Goal: Task Accomplishment & Management: Use online tool/utility

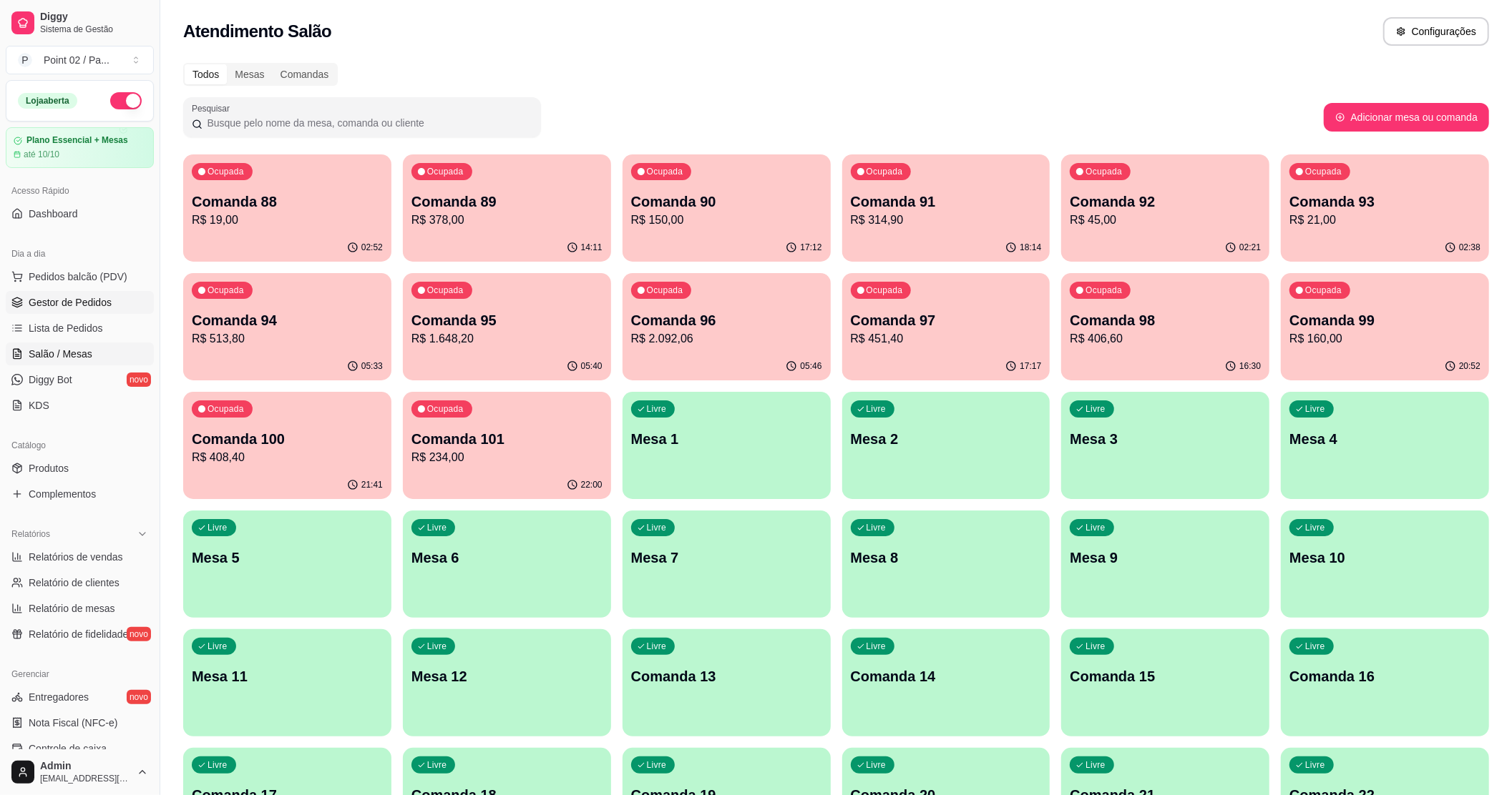
click at [53, 309] on span "Gestor de Pedidos" at bounding box center [70, 302] width 83 height 14
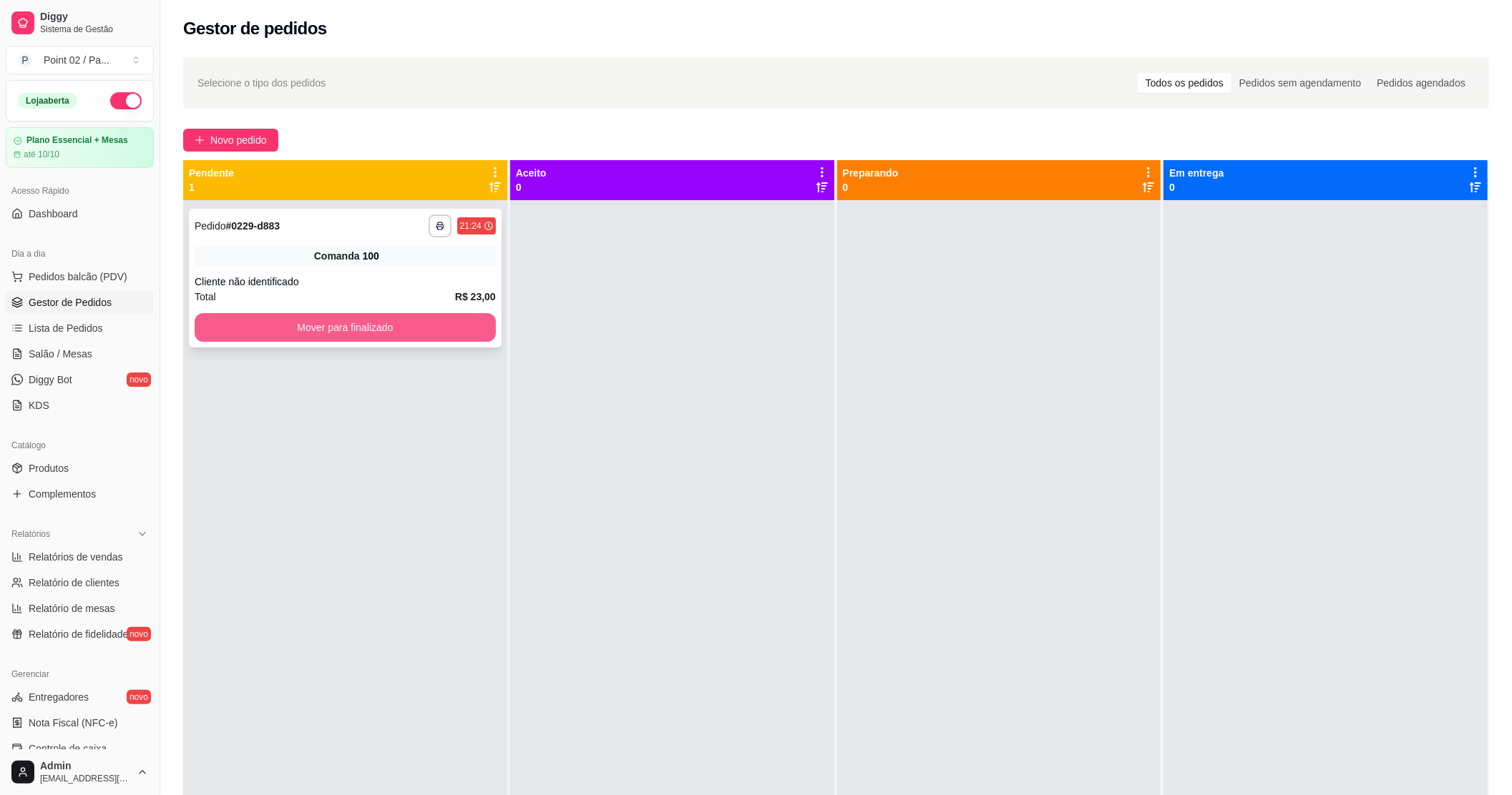
click at [391, 329] on button "Mover para finalizado" at bounding box center [345, 327] width 301 height 29
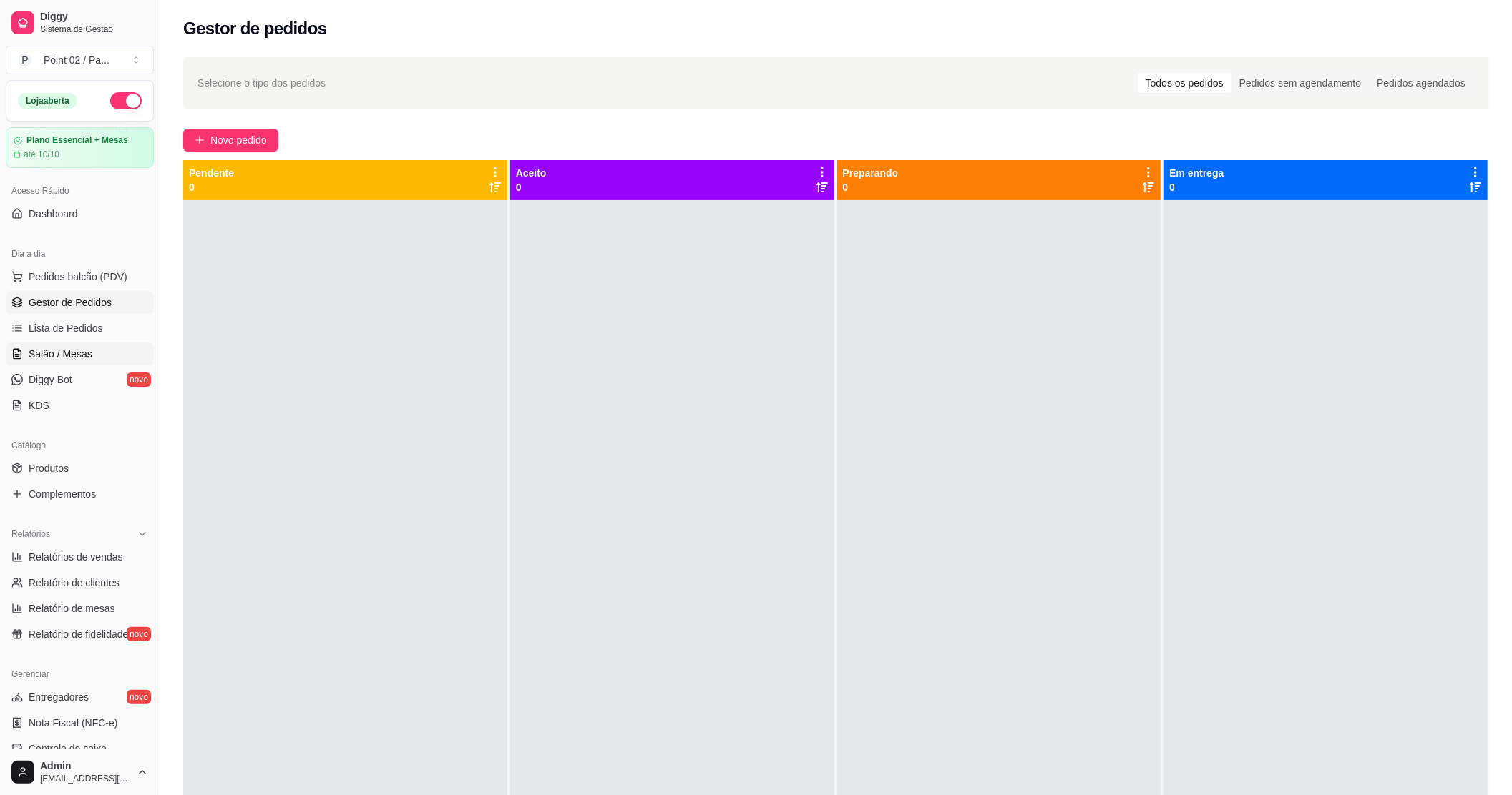
click at [61, 366] on link "Salão / Mesas" at bounding box center [79, 354] width 148 height 23
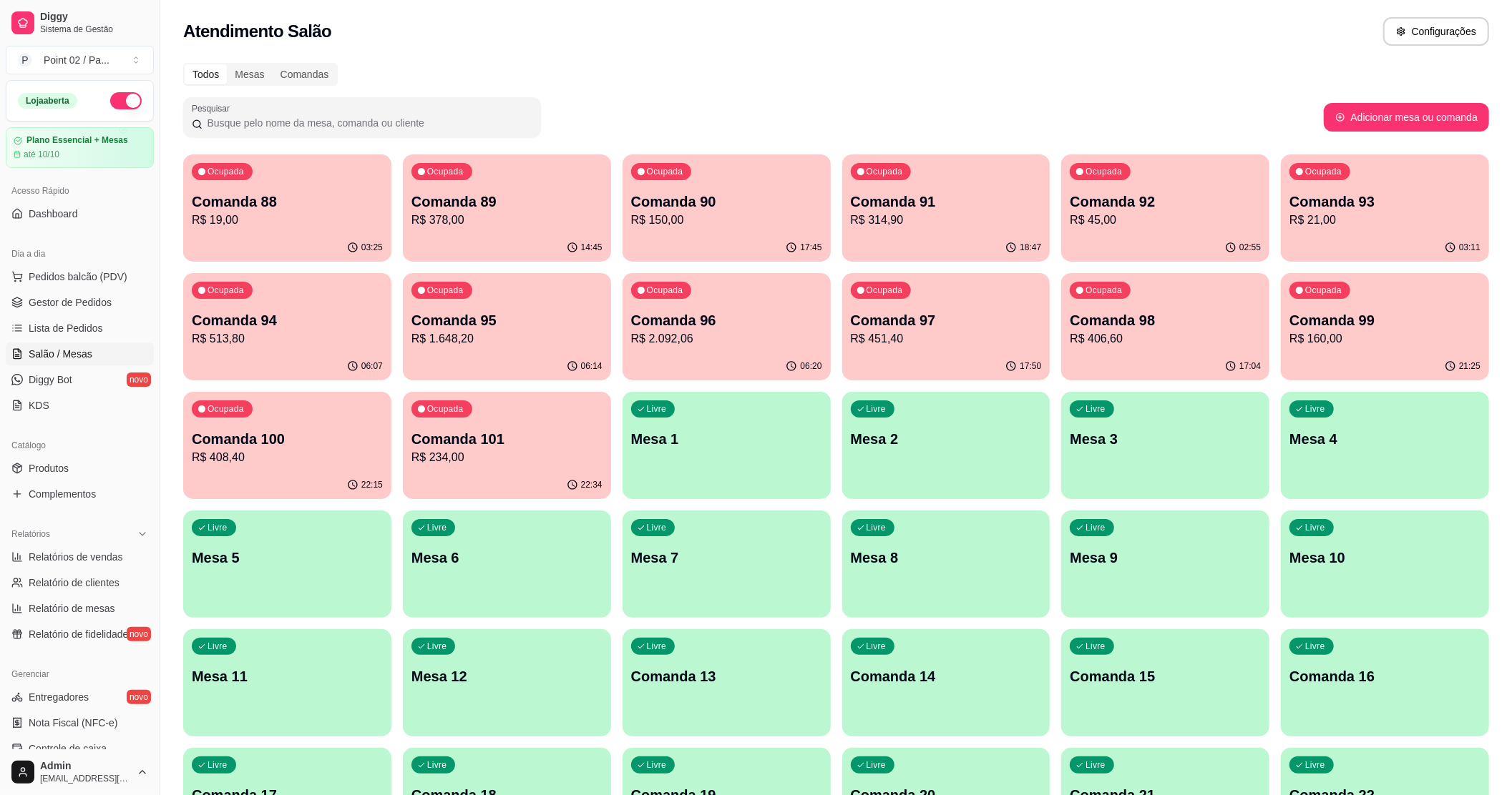
click at [292, 176] on div "Ocupada Comanda 88 R$ 19,00" at bounding box center [286, 194] width 208 height 79
click at [1290, 187] on div "Ocupada Comanda 93 R$ 21,00" at bounding box center [1385, 194] width 208 height 79
click at [1193, 206] on p "Comanda 92" at bounding box center [1165, 202] width 191 height 20
click at [1347, 201] on p "Comanda 93" at bounding box center [1385, 202] width 191 height 20
click at [350, 455] on p "R$ 408,40" at bounding box center [287, 457] width 191 height 18
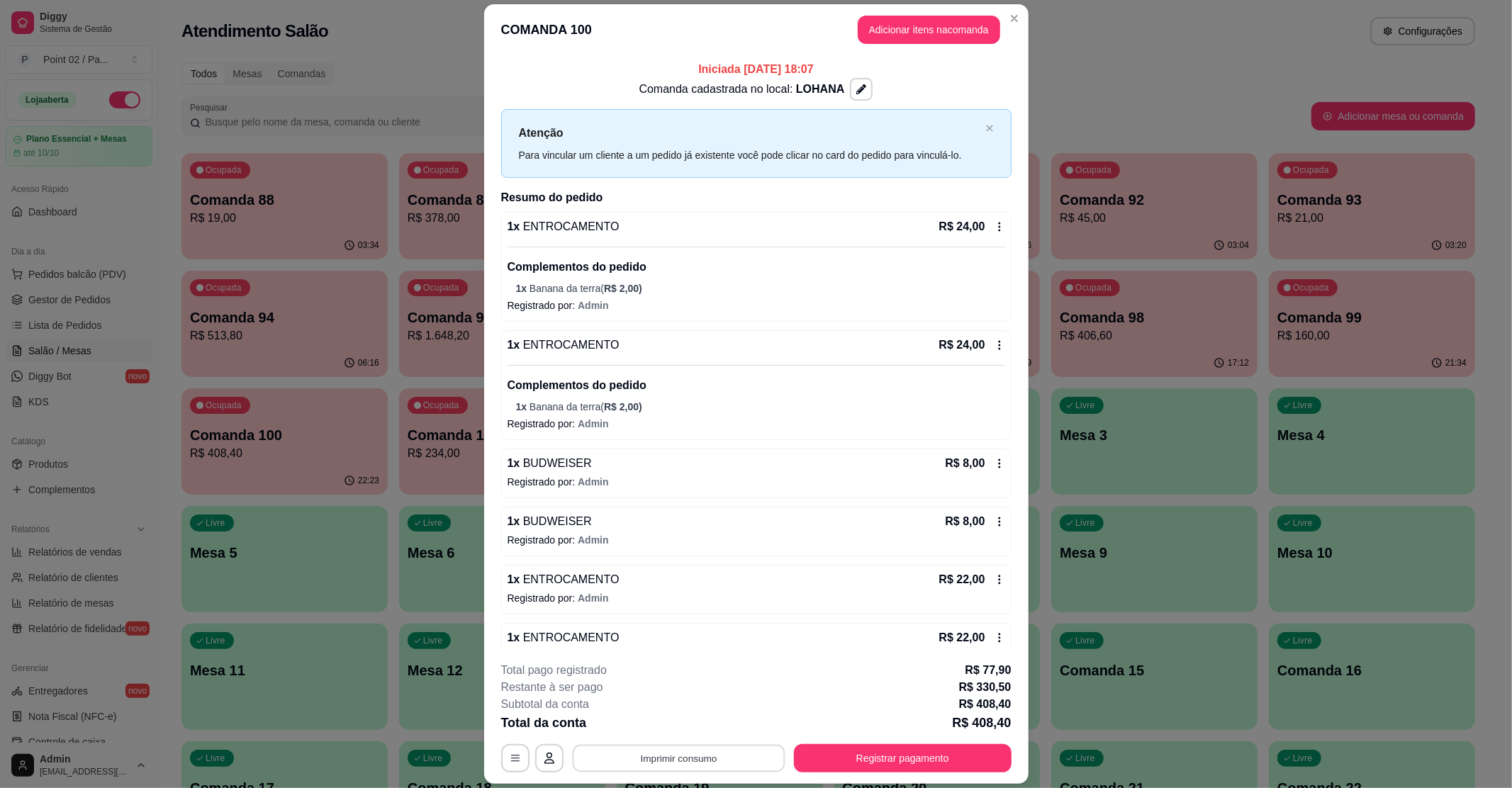
click at [656, 751] on button "Imprimir consumo" at bounding box center [678, 759] width 212 height 27
click at [832, 738] on div "**********" at bounding box center [757, 718] width 511 height 111
click at [837, 741] on div "**********" at bounding box center [757, 718] width 511 height 111
click at [837, 751] on button "Registrar pagamento" at bounding box center [903, 758] width 218 height 28
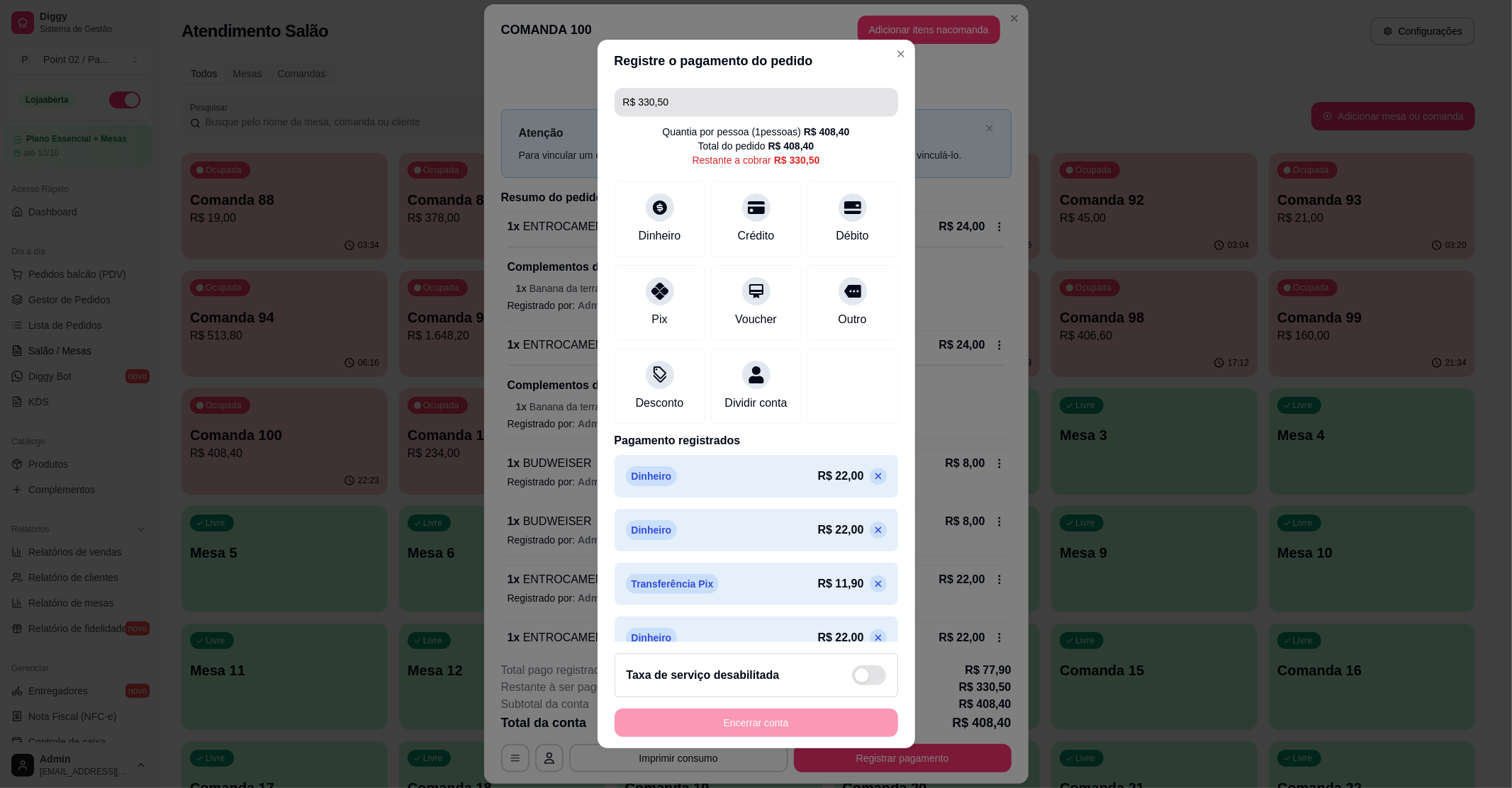
click at [753, 101] on input "R$ 330,50" at bounding box center [756, 102] width 266 height 28
click at [663, 285] on div at bounding box center [660, 287] width 31 height 31
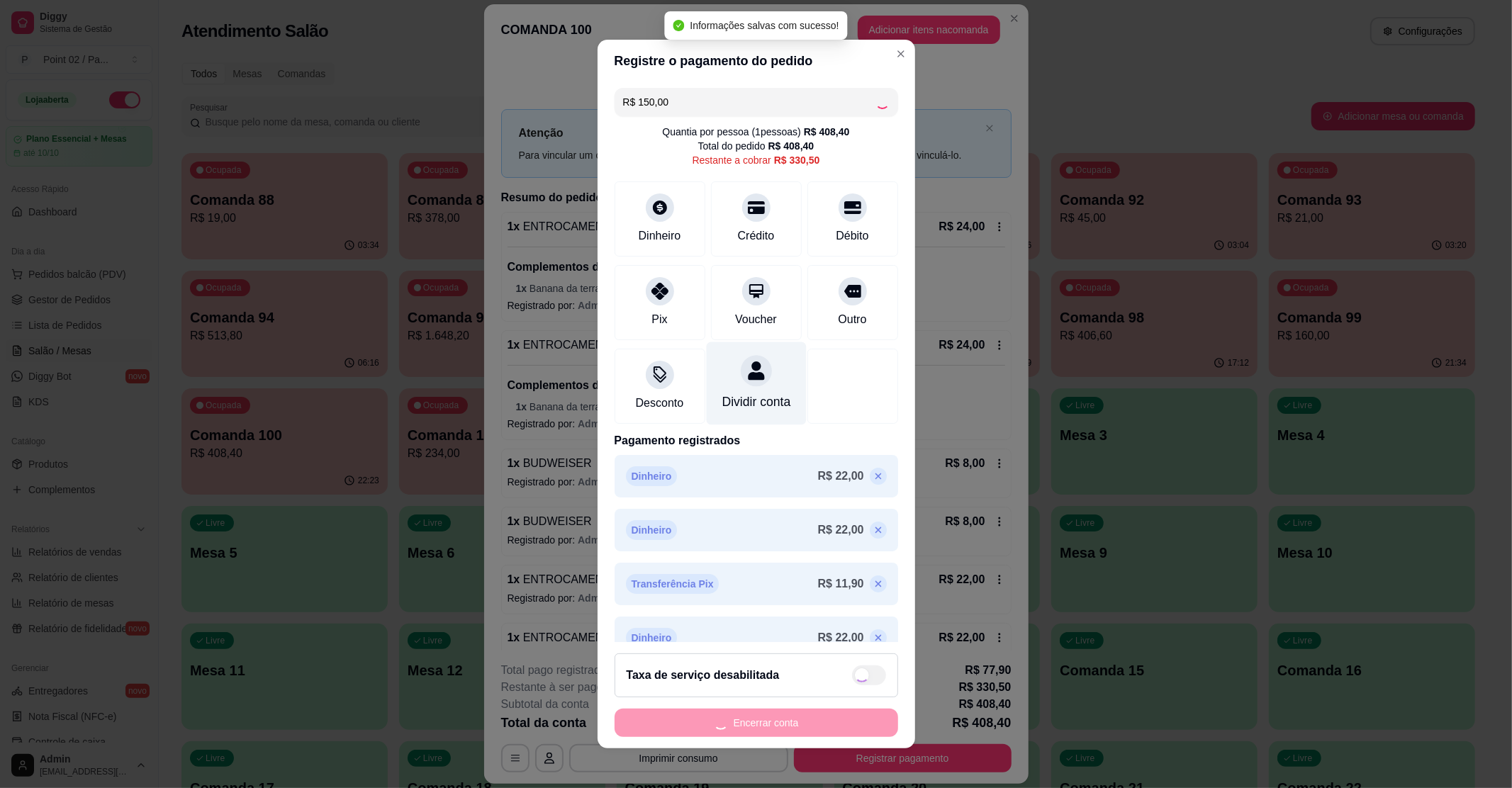
type input "R$ 180,50"
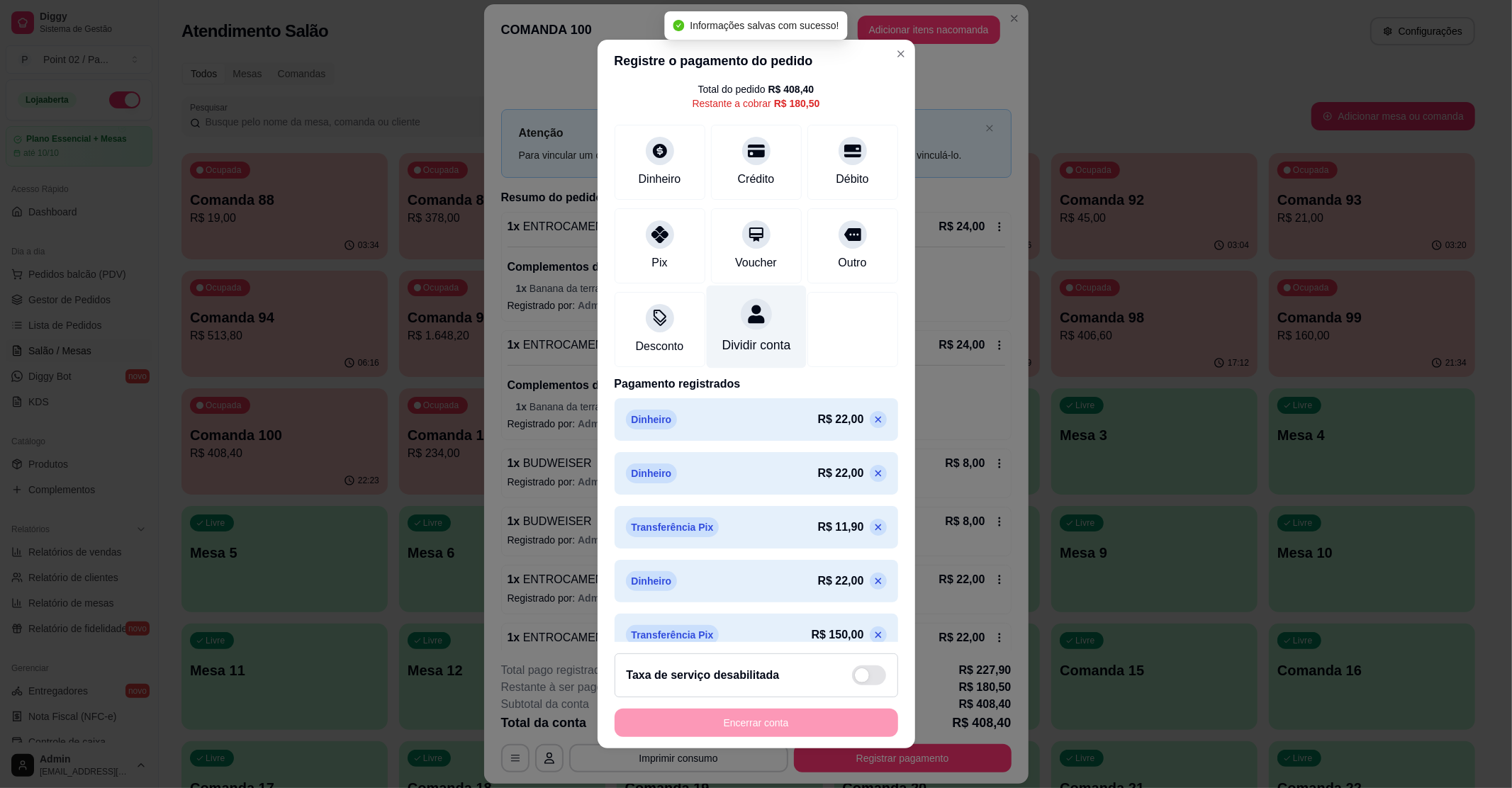
scroll to position [94, 0]
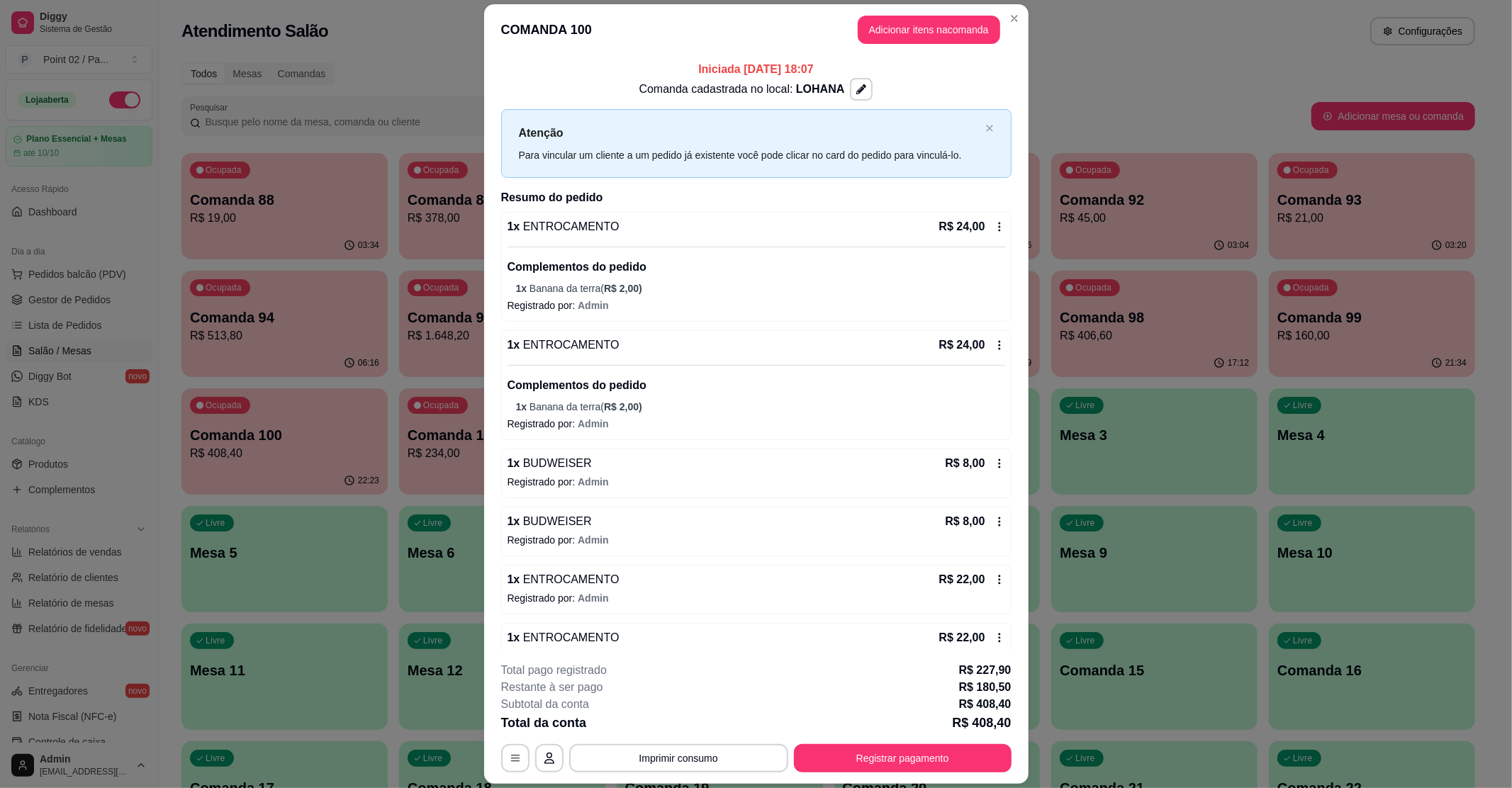
click at [621, 766] on button "Imprimir consumo" at bounding box center [678, 758] width 219 height 28
click at [662, 736] on button "IMPRESSORA" at bounding box center [675, 726] width 99 height 22
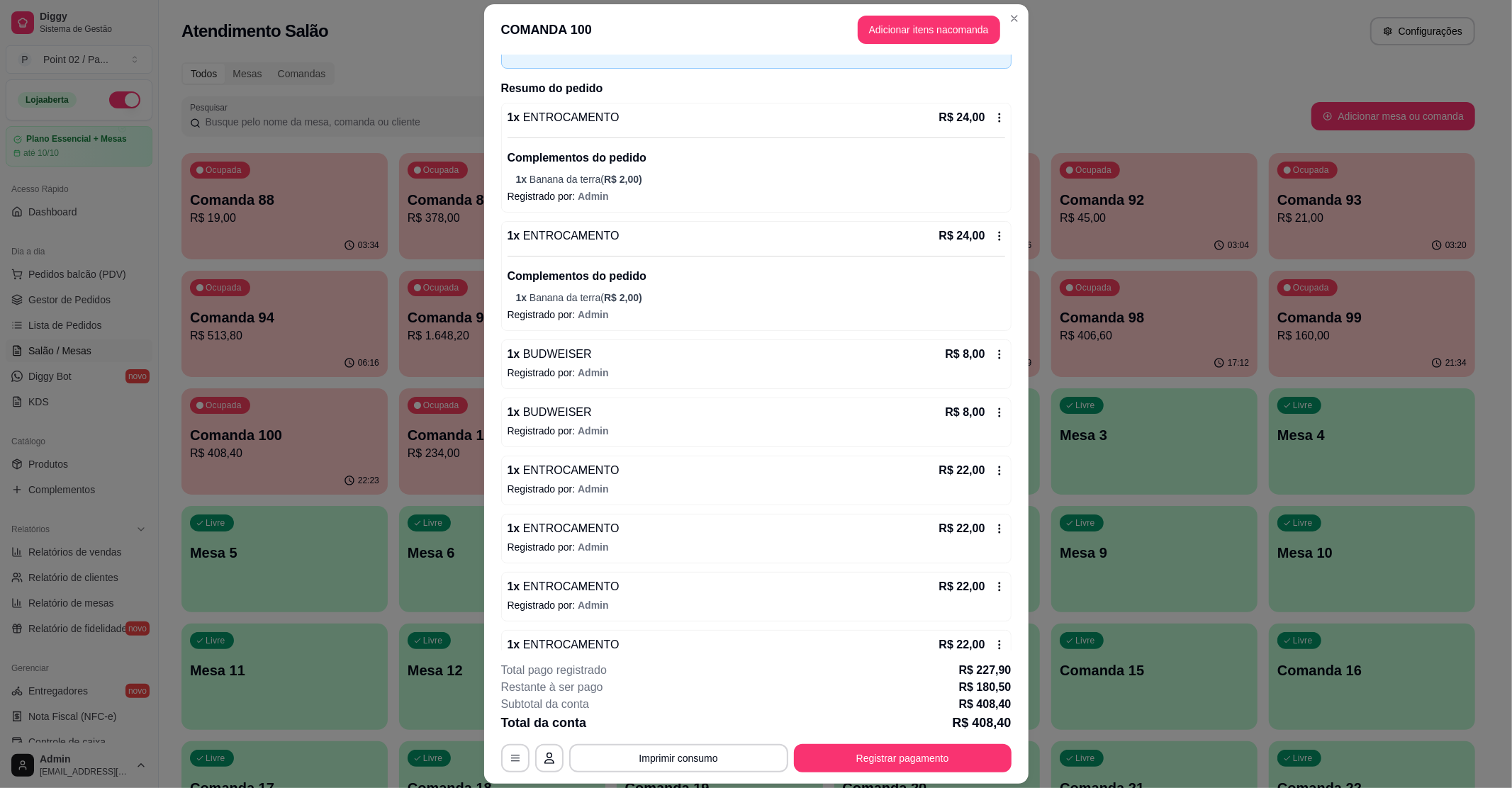
scroll to position [378, 0]
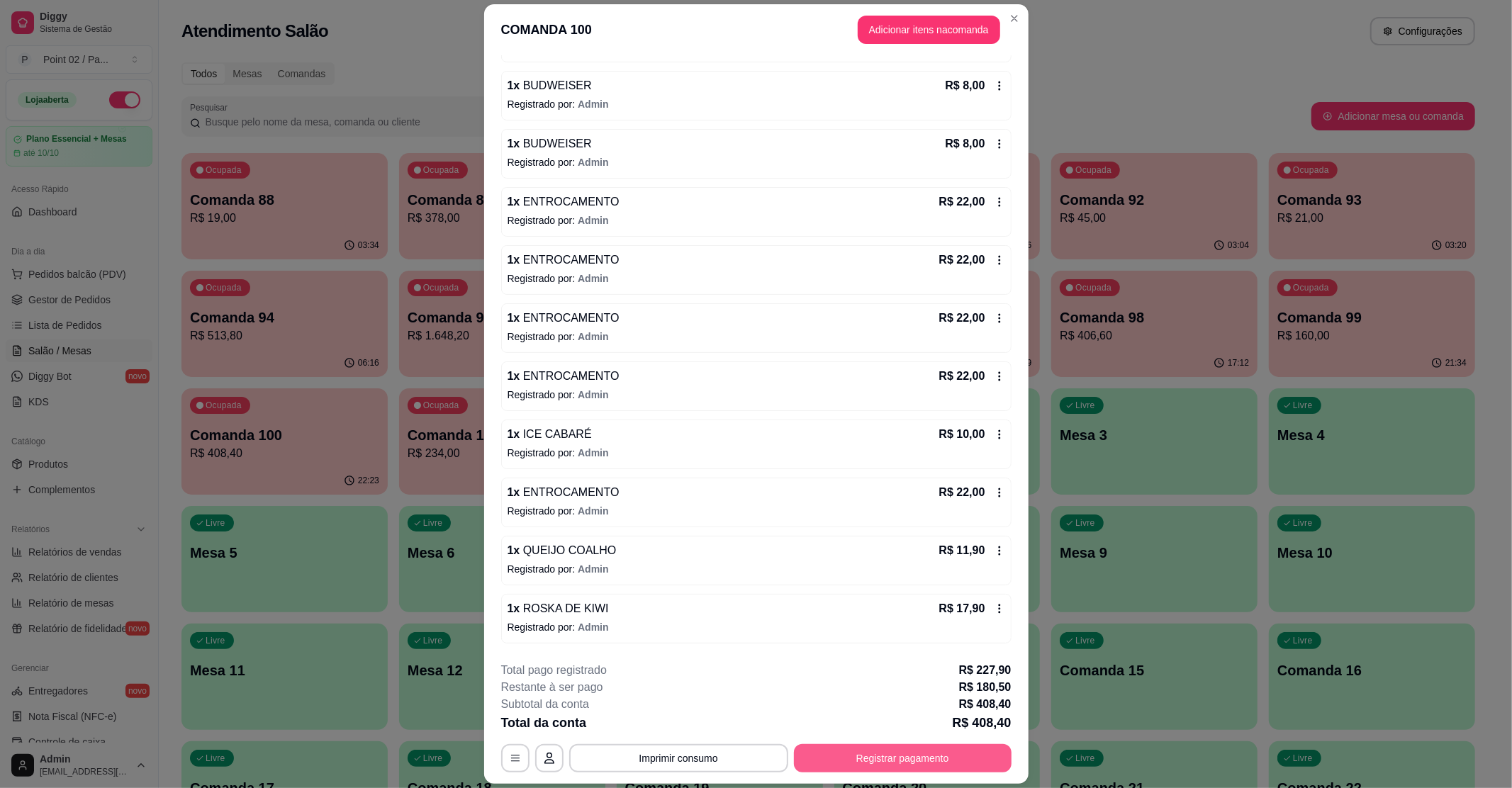
click at [863, 772] on button "Registrar pagamento" at bounding box center [903, 758] width 218 height 28
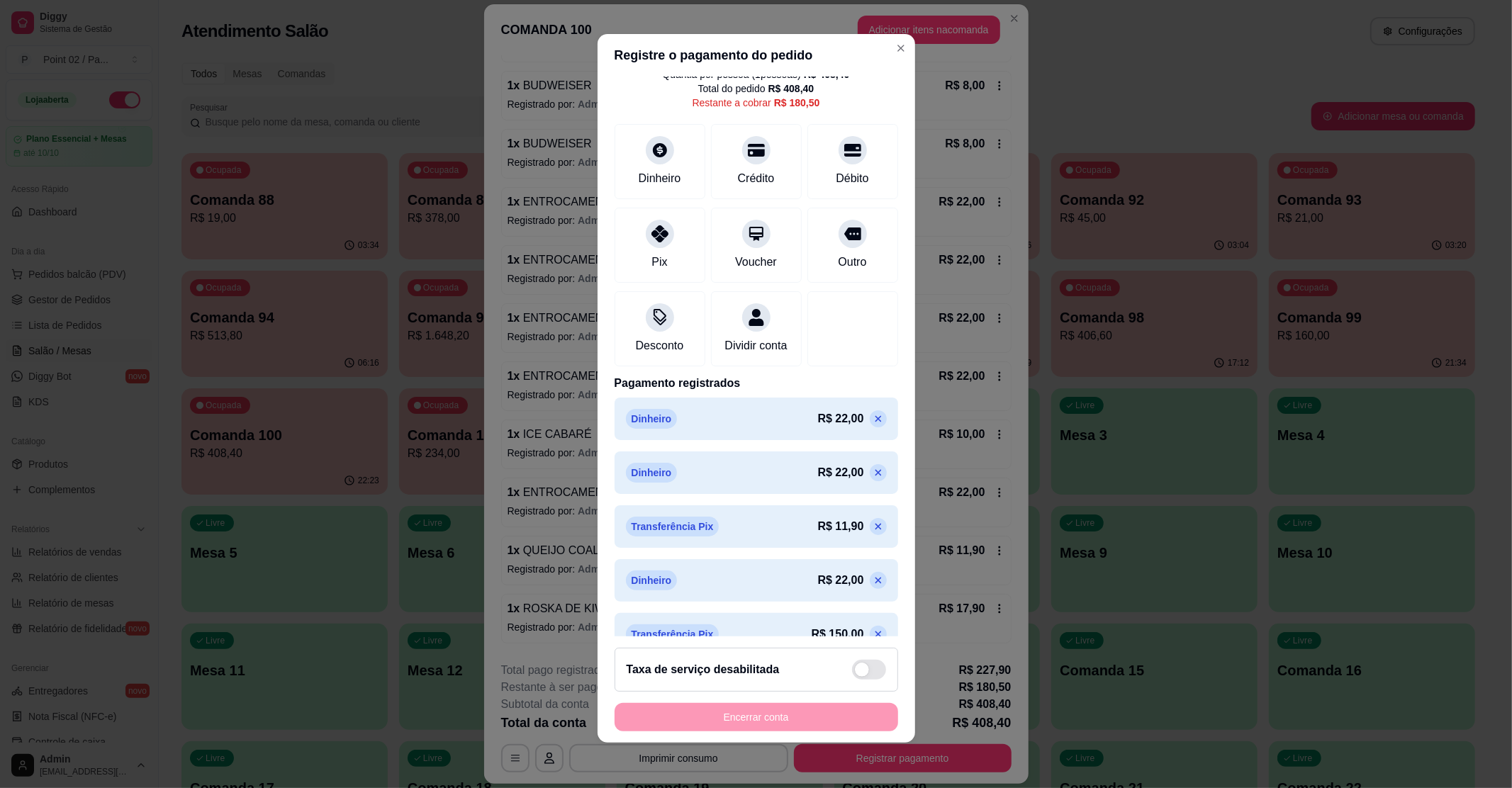
scroll to position [94, 0]
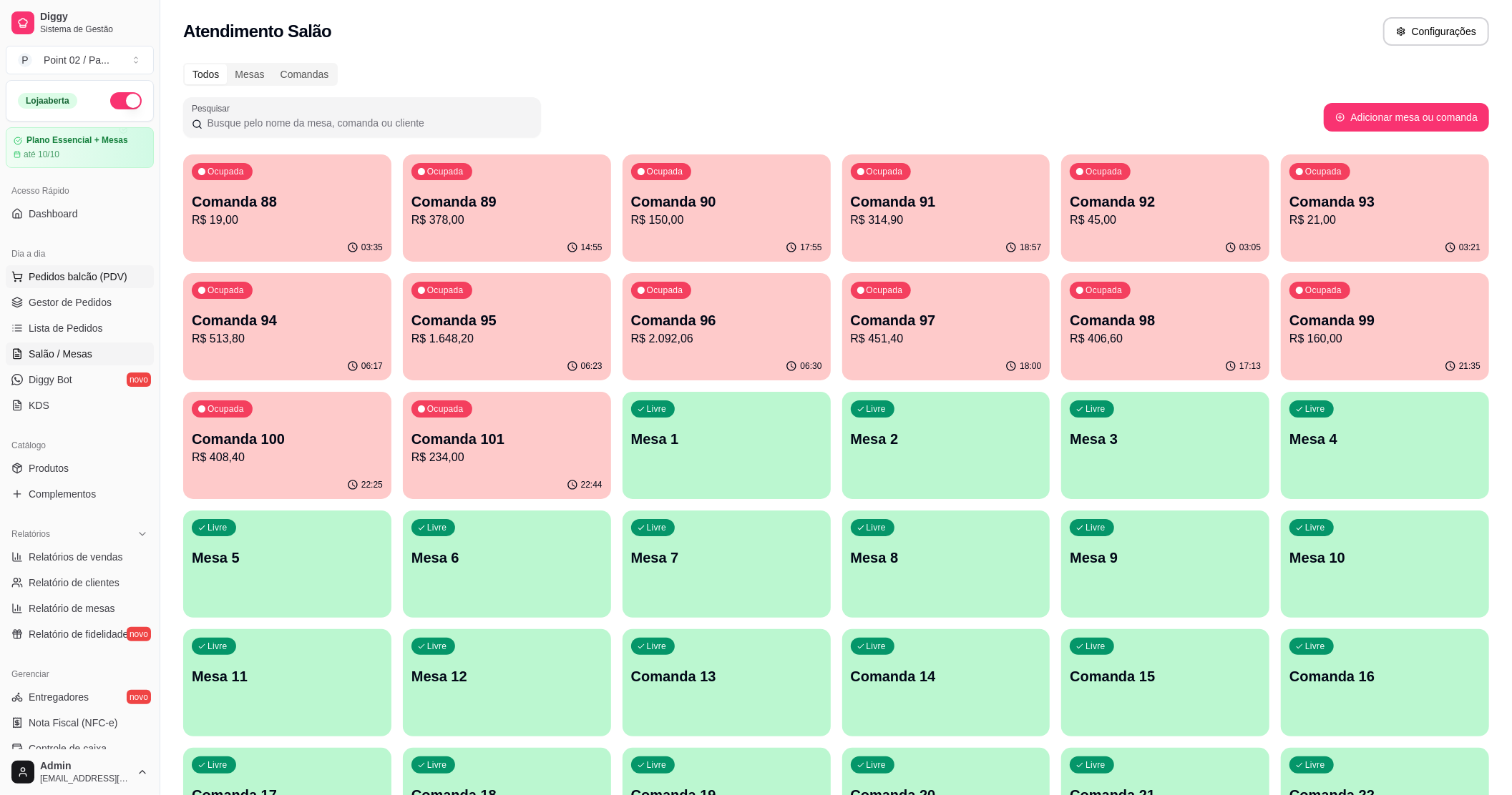
click at [112, 275] on span "Pedidos balcão (PDV)" at bounding box center [78, 276] width 99 height 14
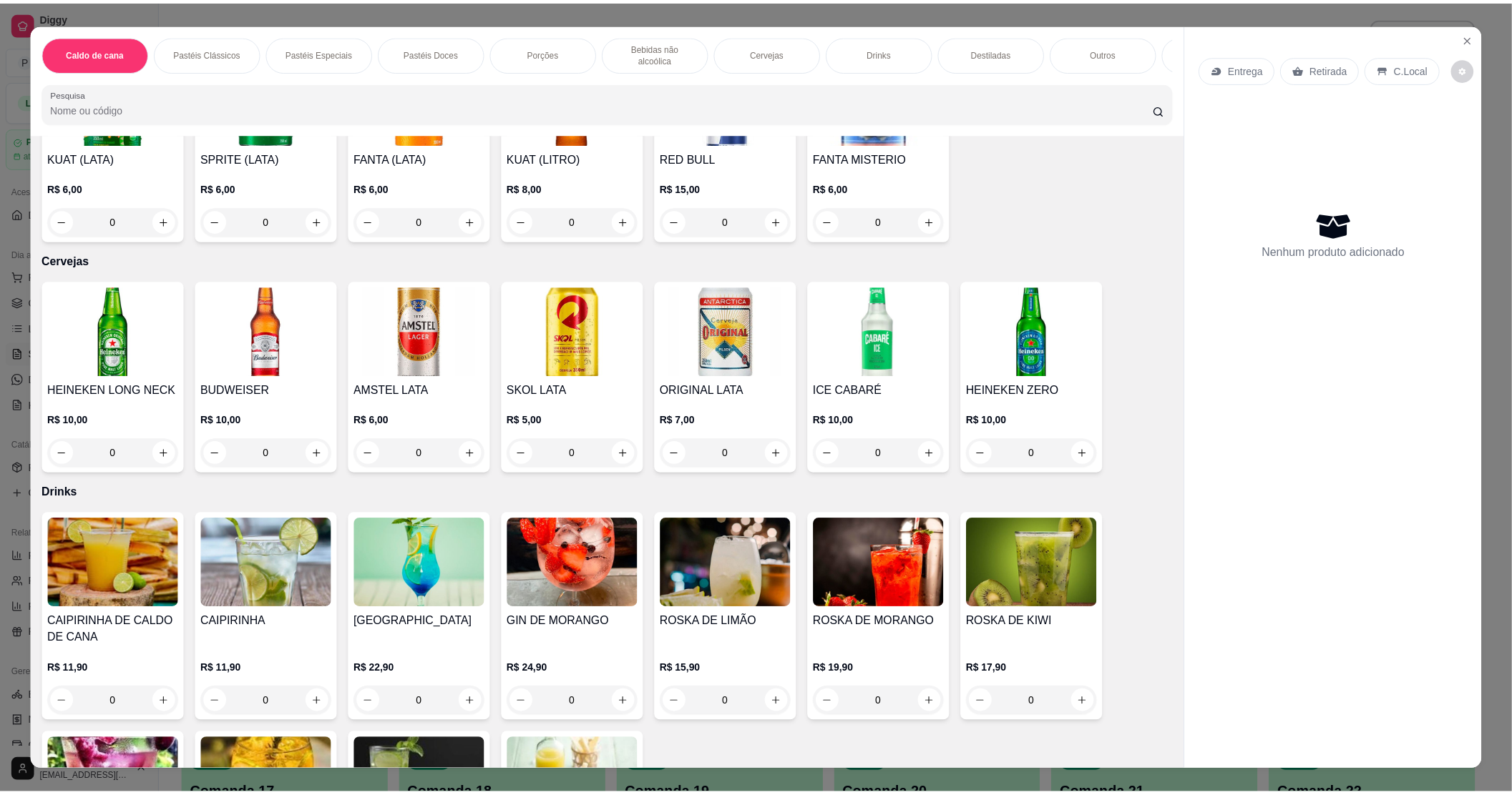
scroll to position [2003, 0]
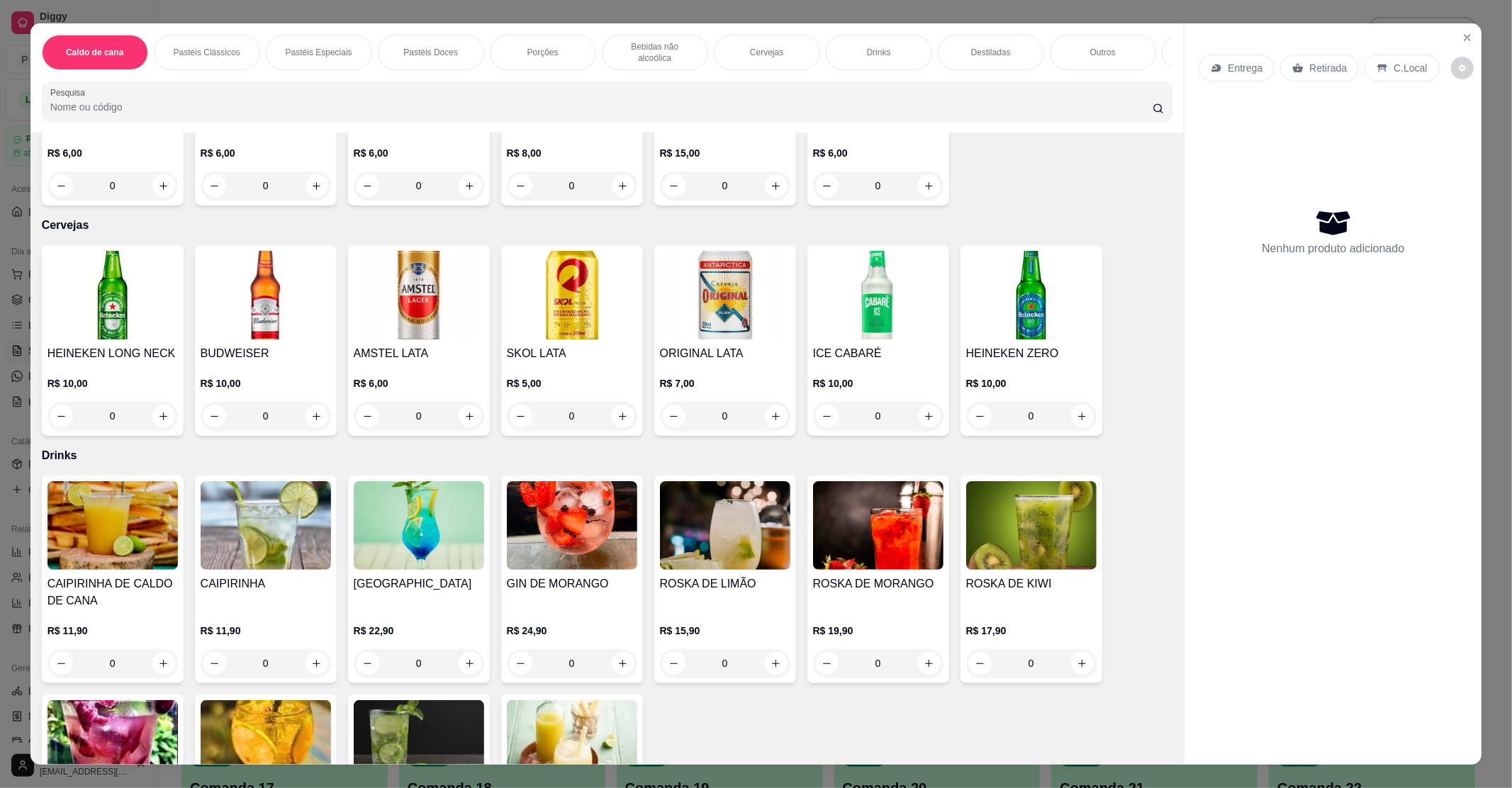
click at [258, 326] on img at bounding box center [265, 295] width 131 height 89
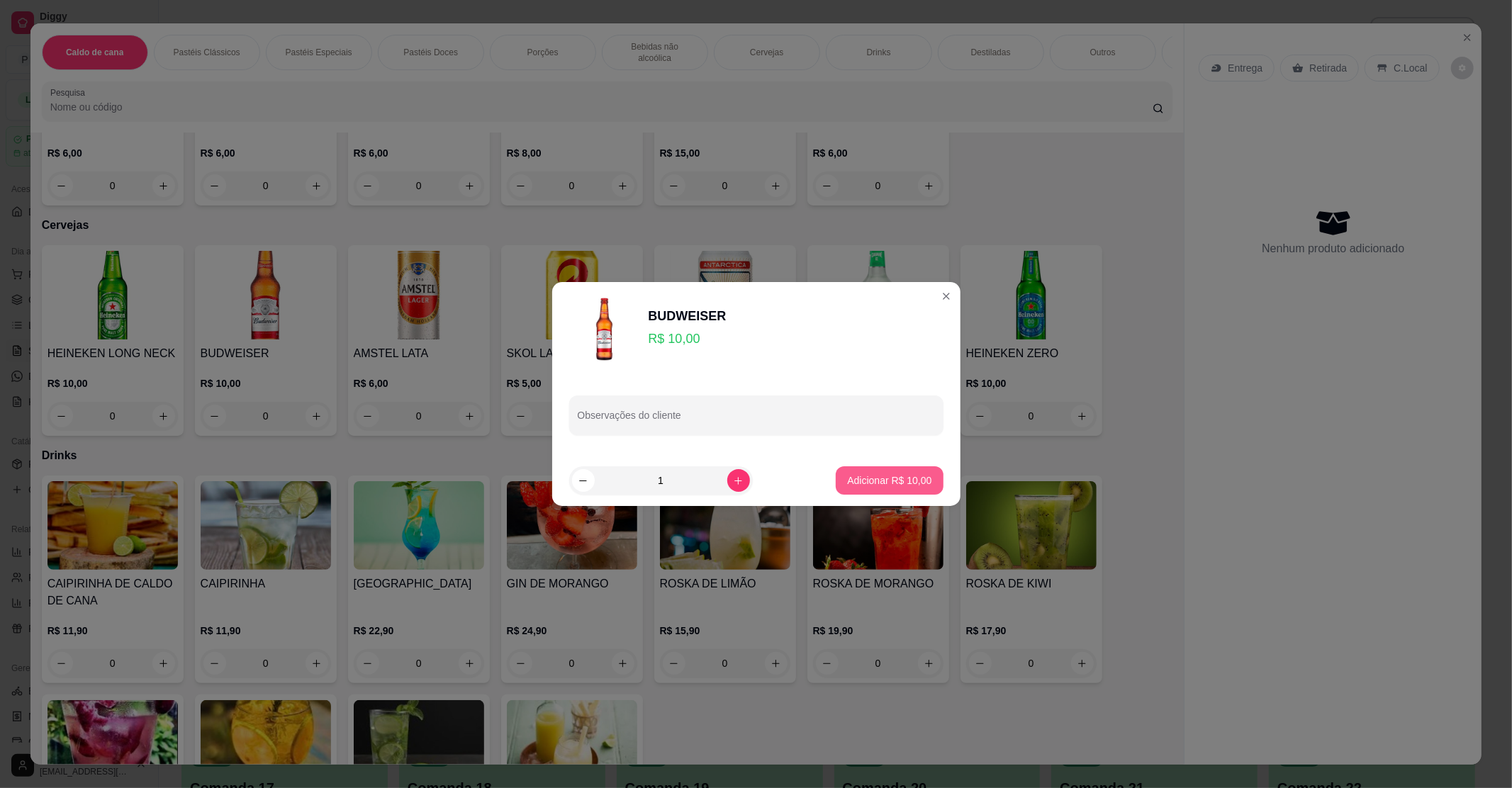
click at [902, 486] on p "Adicionar R$ 10,00" at bounding box center [890, 480] width 84 height 14
type input "1"
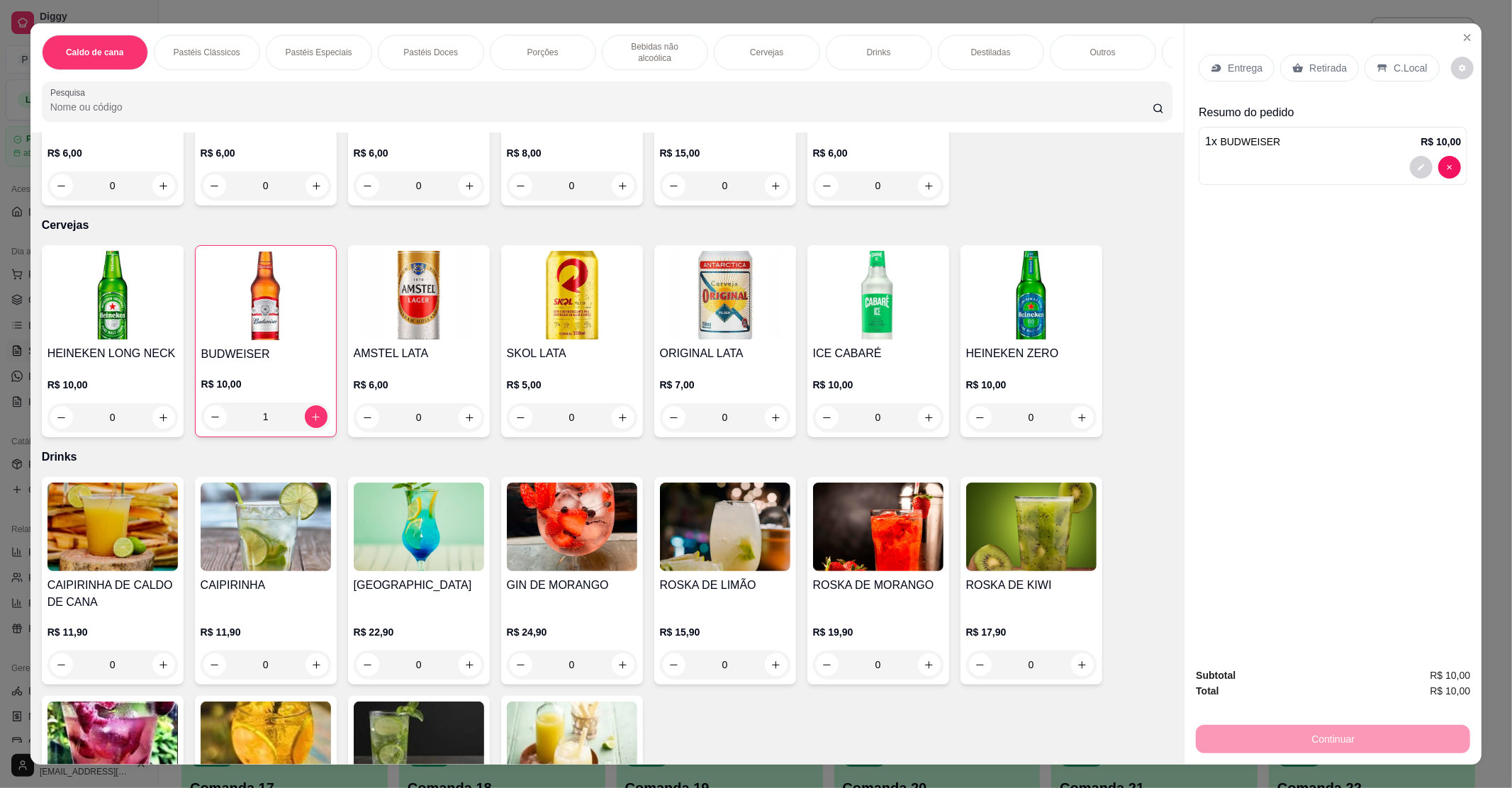
drag, startPoint x: 1367, startPoint y: 81, endPoint x: 1348, endPoint y: 83, distance: 19.1
click at [1367, 81] on div "C.Local" at bounding box center [1401, 68] width 74 height 27
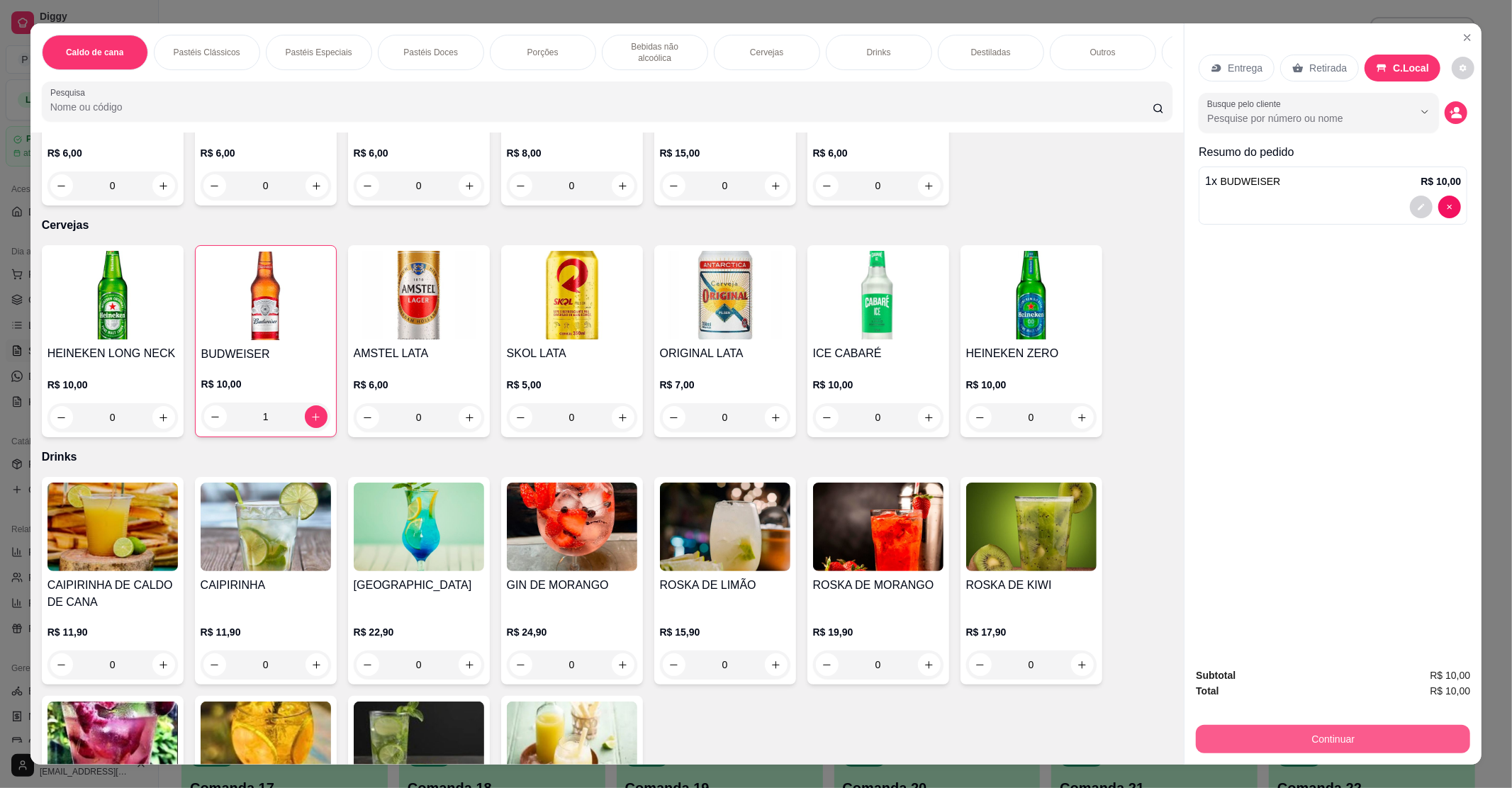
click at [1323, 741] on button "Continuar" at bounding box center [1334, 739] width 275 height 28
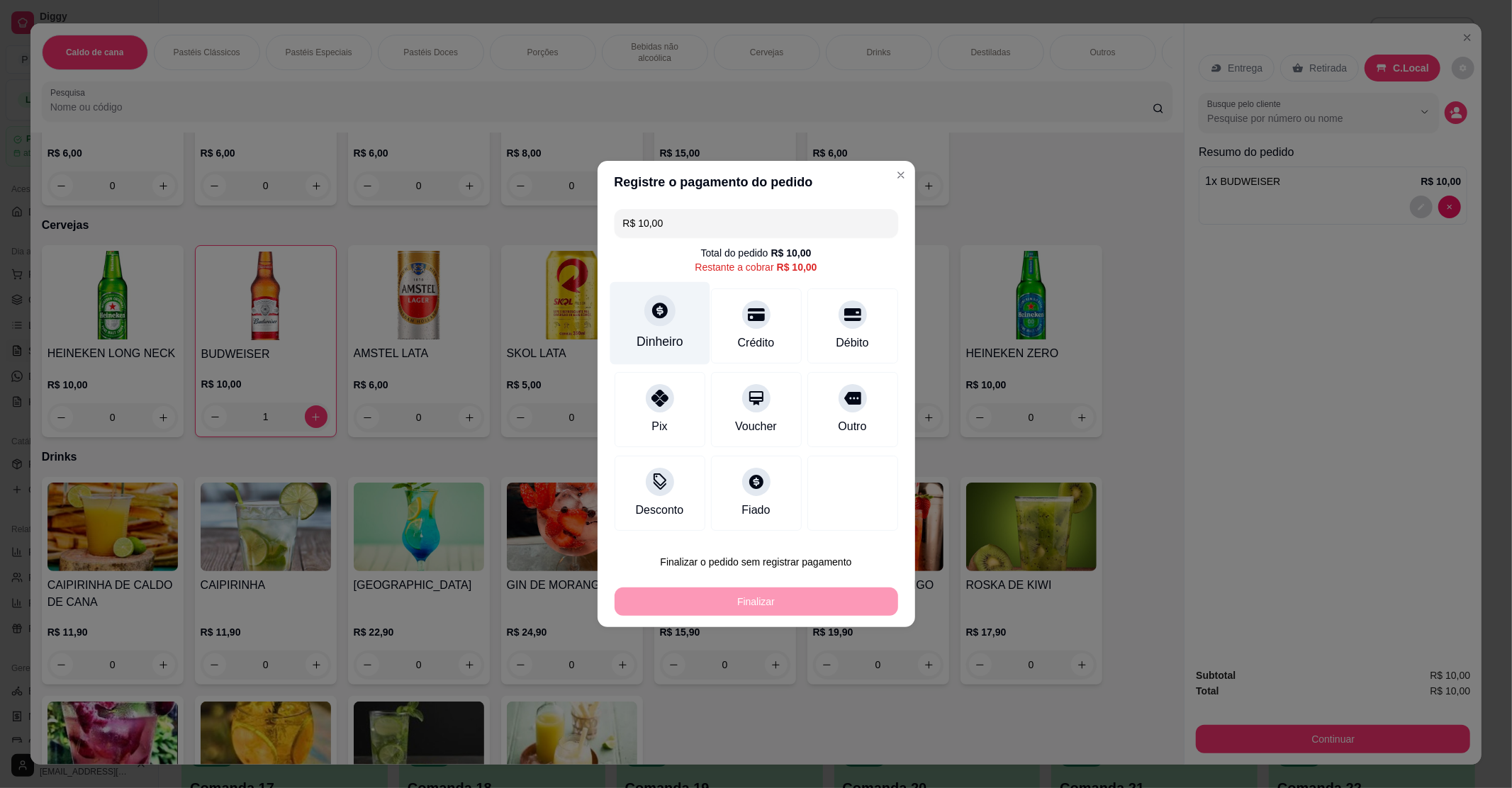
click at [681, 340] on div "Dinheiro" at bounding box center [659, 323] width 100 height 83
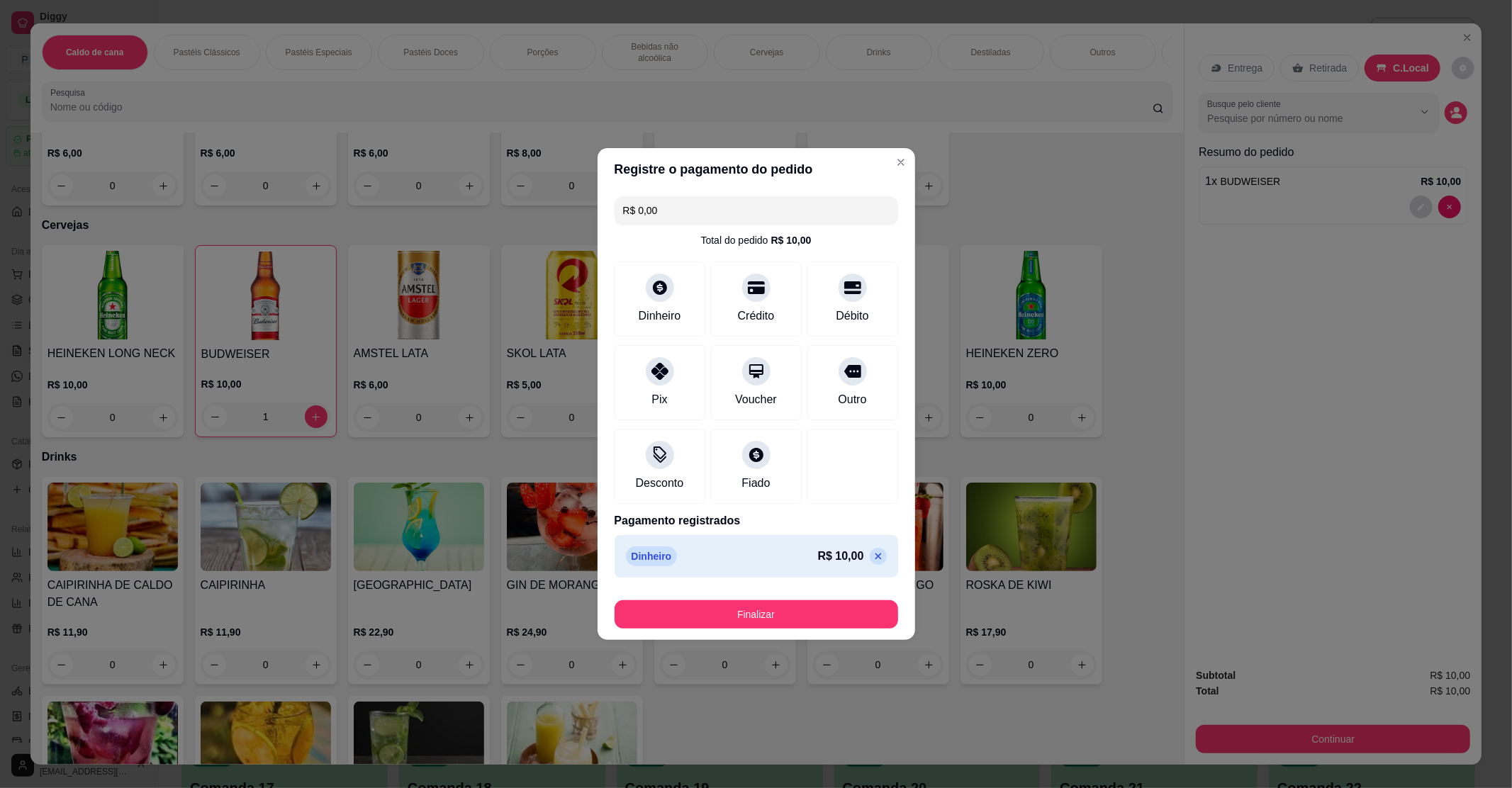
type input "R$ 0,00"
click at [777, 597] on div "Finalizar" at bounding box center [757, 611] width 284 height 34
click at [772, 612] on button "Finalizar" at bounding box center [757, 614] width 284 height 28
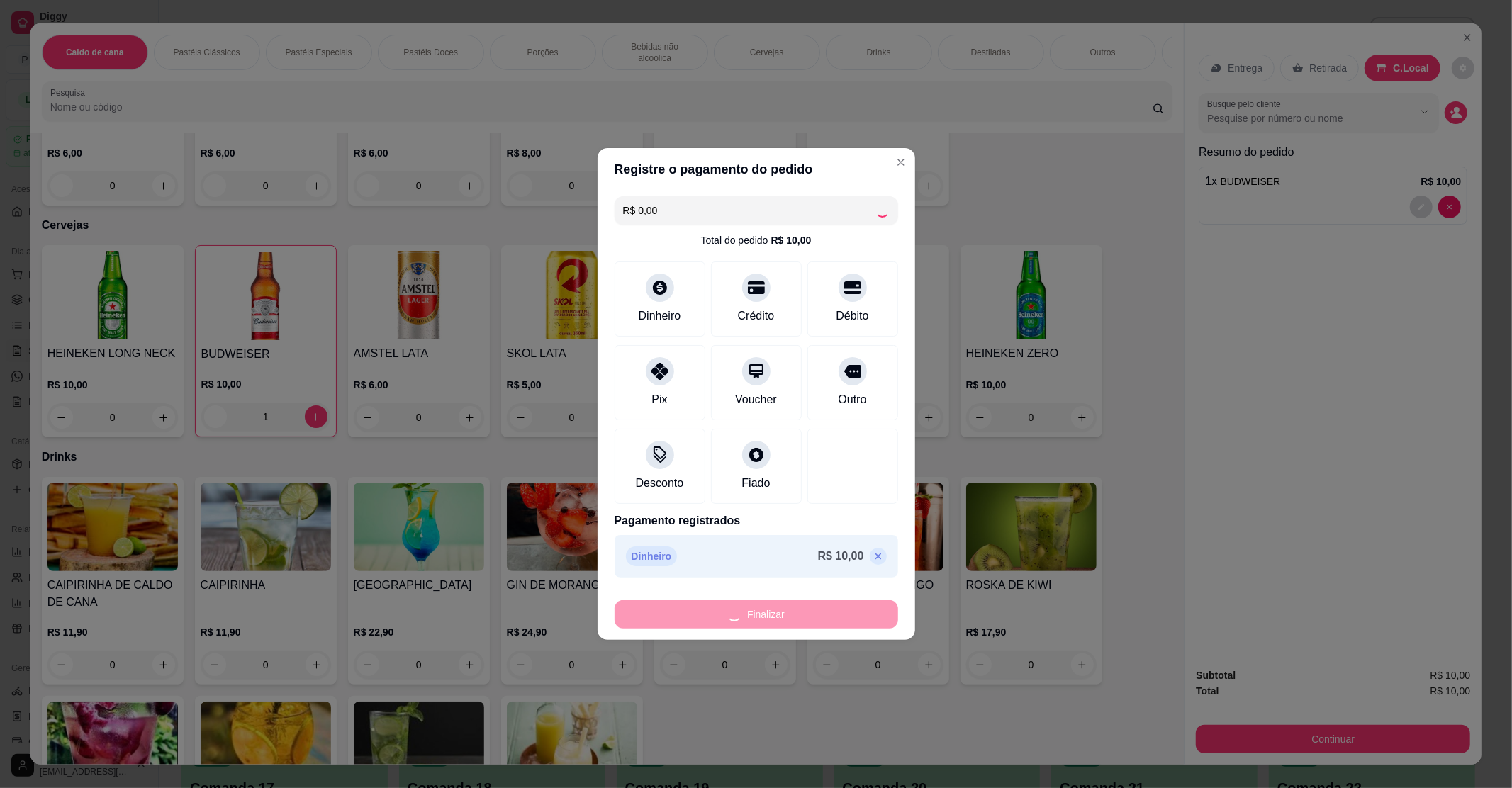
type input "0"
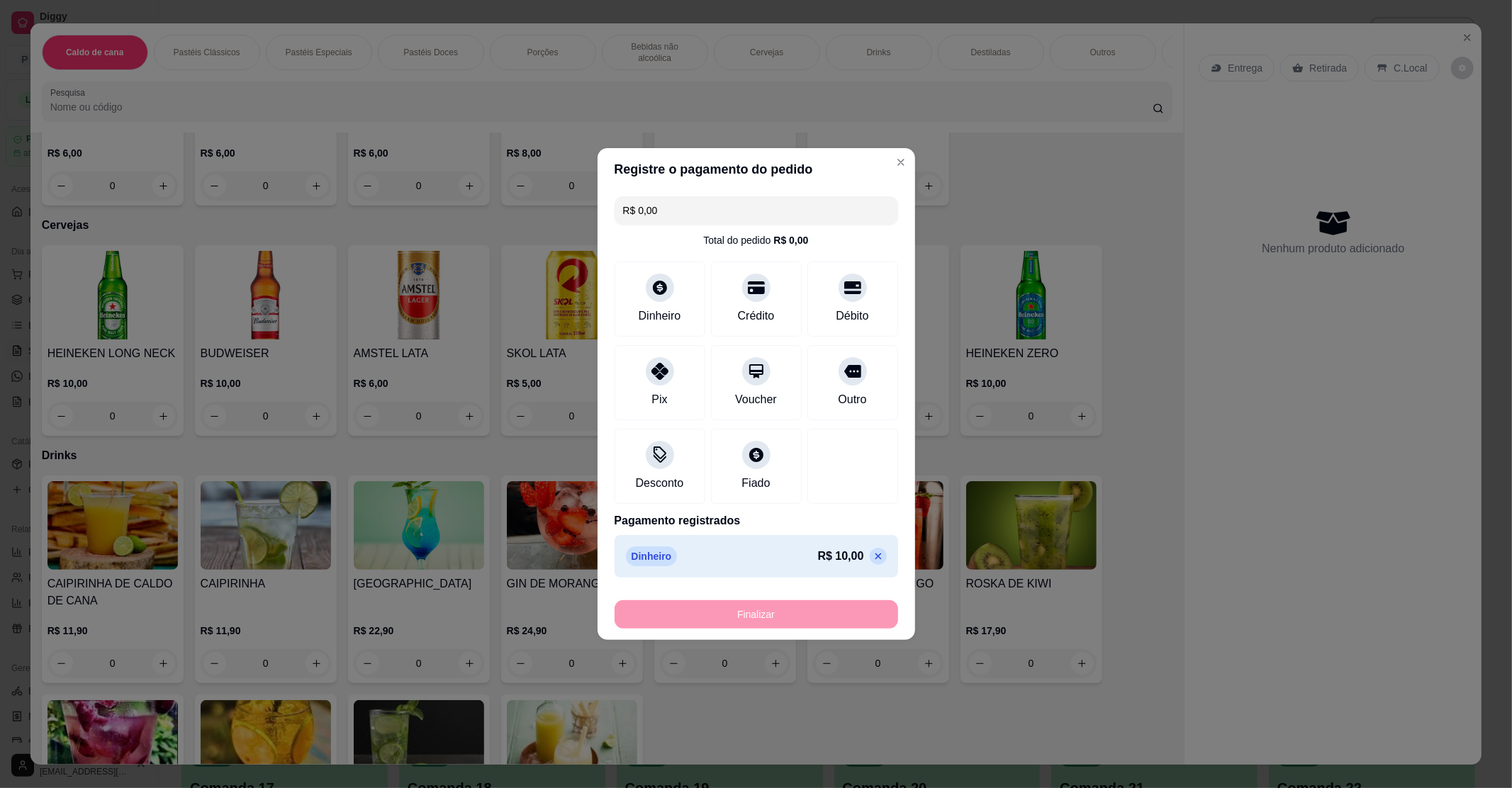
type input "-R$ 10,00"
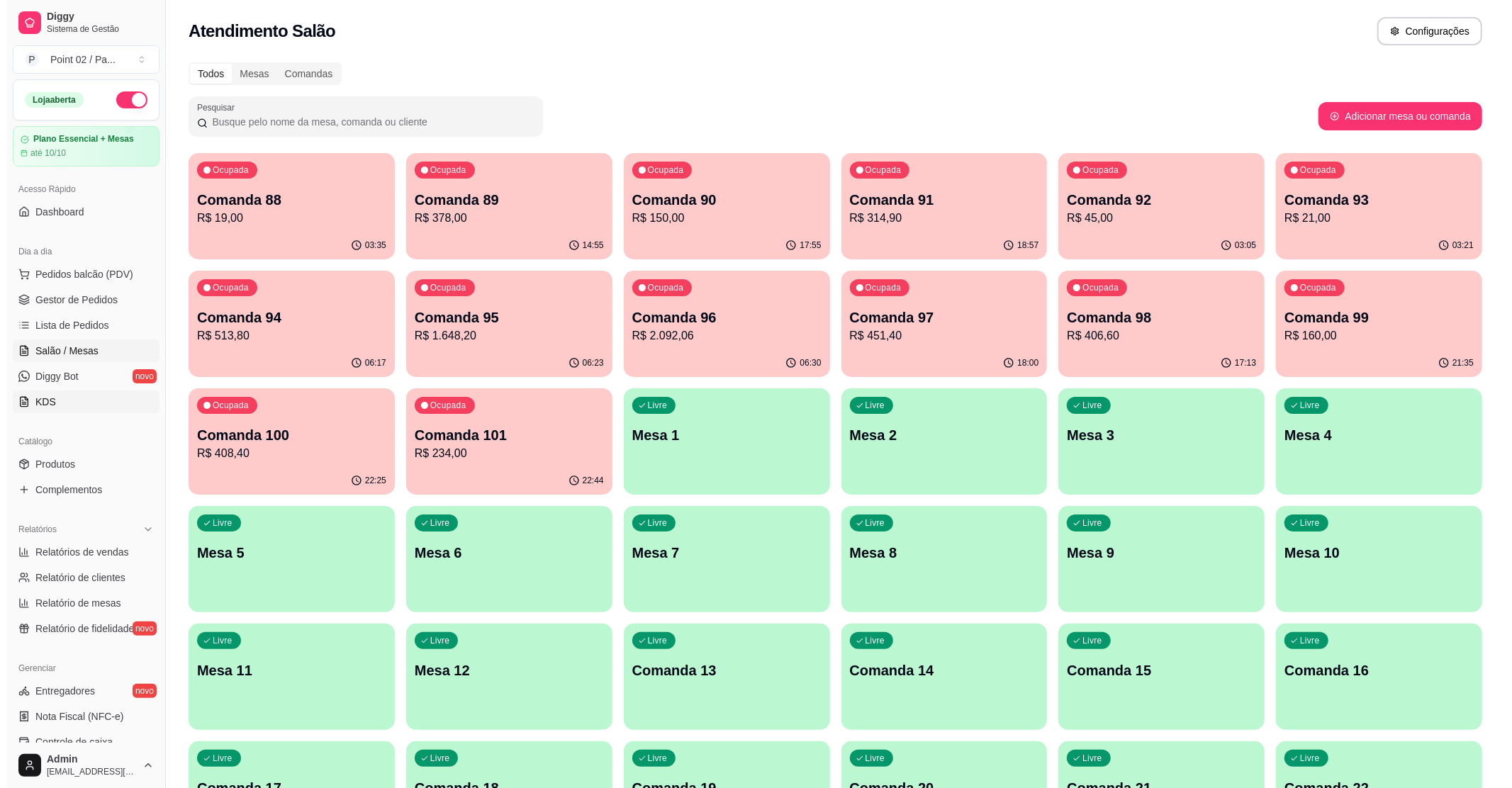
scroll to position [232, 0]
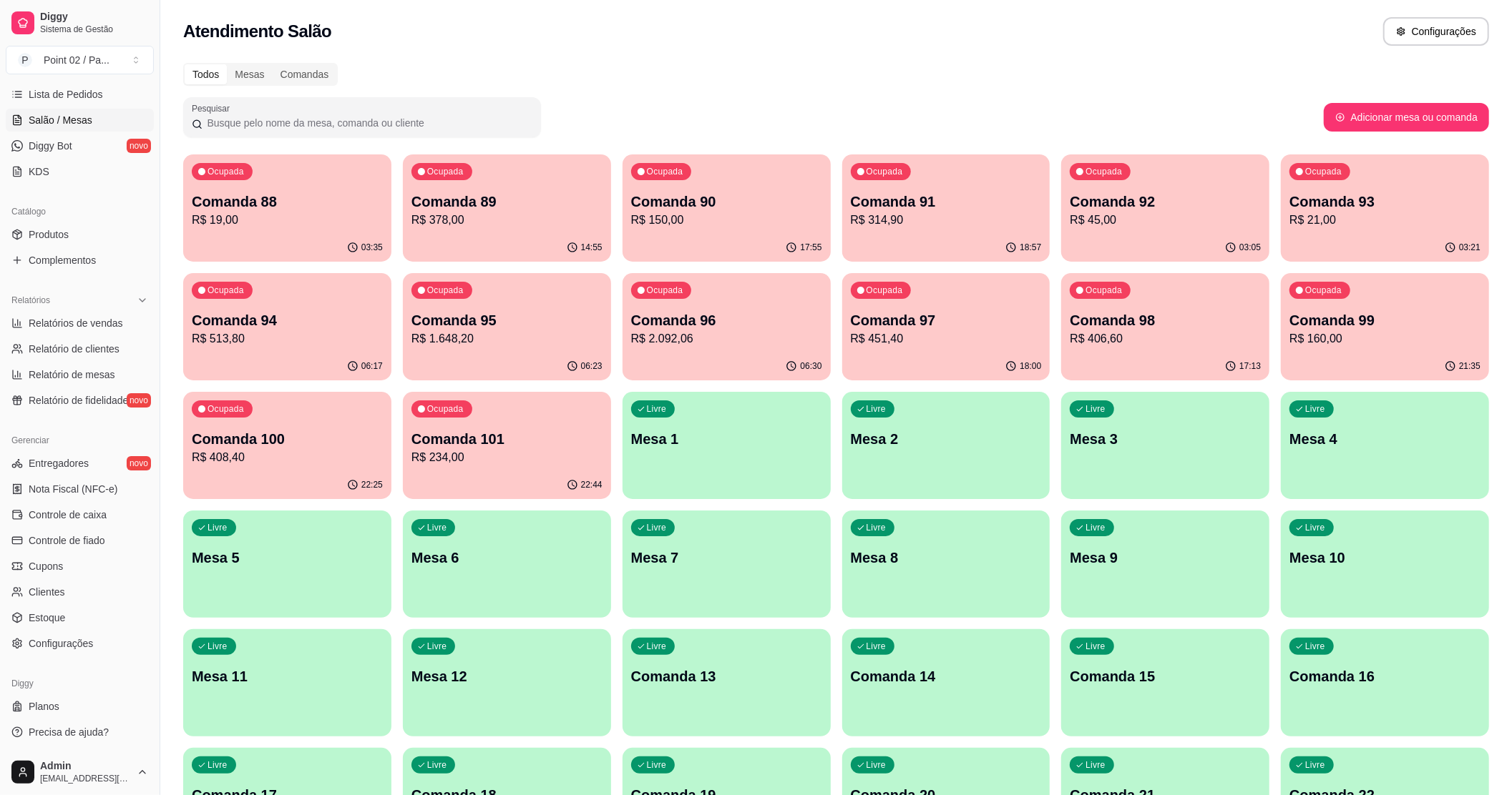
click at [103, 527] on ul "Entregadores novo Nota Fiscal (NFC-e) Controle de caixa Controle de fiado Cupon…" at bounding box center [79, 554] width 148 height 203
click at [103, 518] on span "Controle de caixa" at bounding box center [67, 514] width 78 height 14
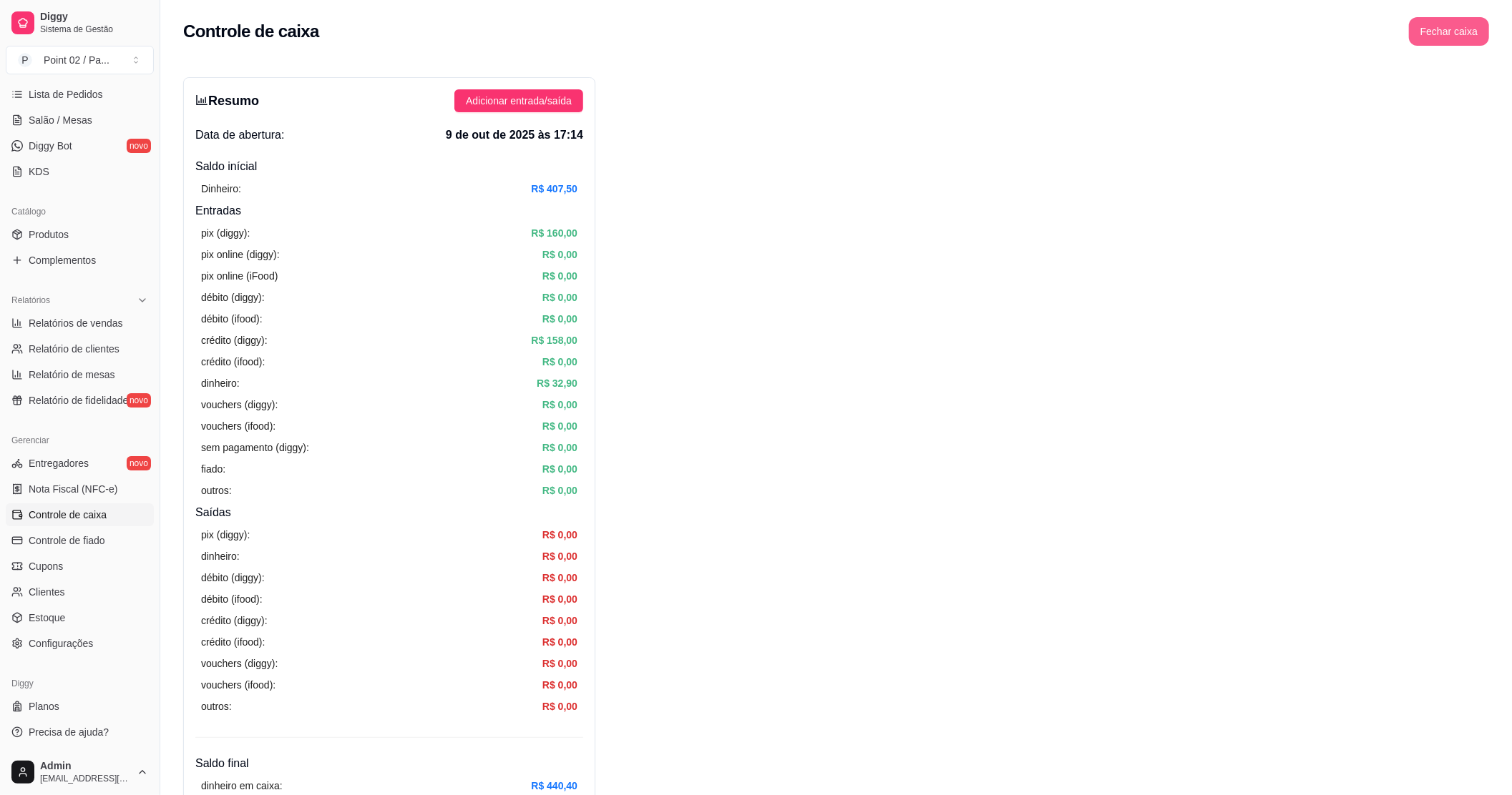
click at [1467, 23] on button "Fechar caixa" at bounding box center [1448, 31] width 80 height 29
click at [1493, 119] on span "Sim" at bounding box center [1489, 126] width 18 height 16
